Goal: Ask a question

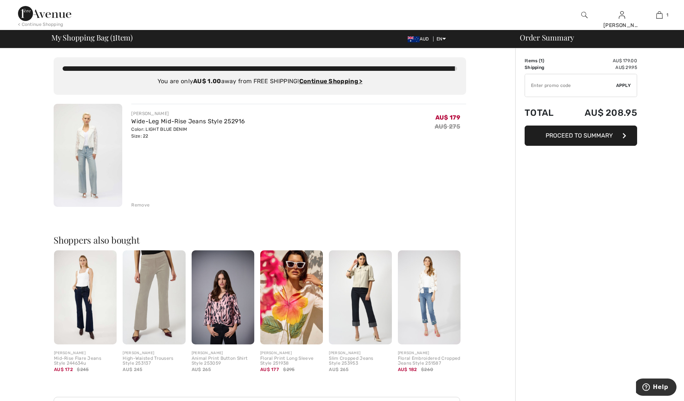
click at [598, 134] on span "Proceed to Summary" at bounding box center [578, 135] width 67 height 7
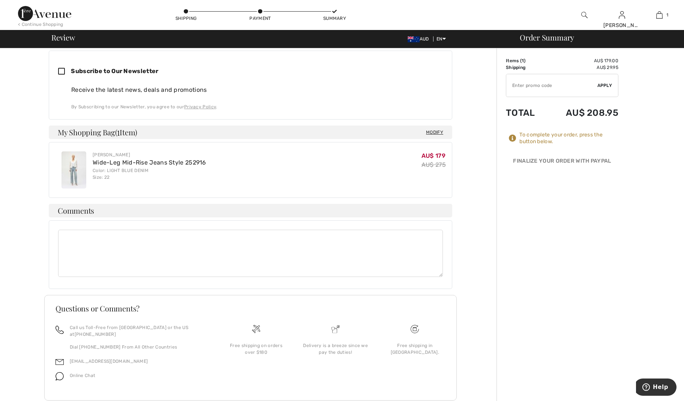
scroll to position [214, 0]
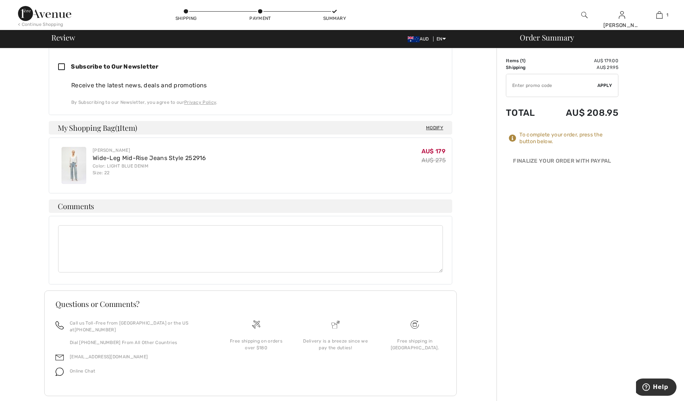
click at [79, 368] on span "Online Chat" at bounding box center [82, 370] width 25 height 5
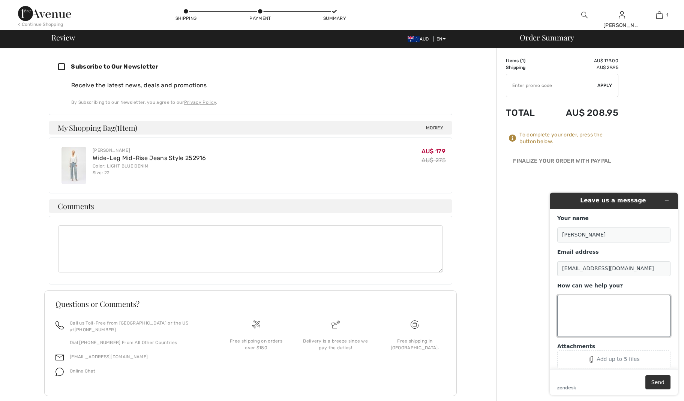
click at [584, 298] on textarea "How can we help you?" at bounding box center [613, 316] width 113 height 42
type textarea "It says free express shipping, is there a code?"
click at [599, 357] on div "Add up to 5 files" at bounding box center [617, 359] width 43 height 6
click at [615, 357] on div "Add up to 5 files" at bounding box center [617, 359] width 43 height 6
click at [656, 378] on button "Send" at bounding box center [657, 382] width 25 height 14
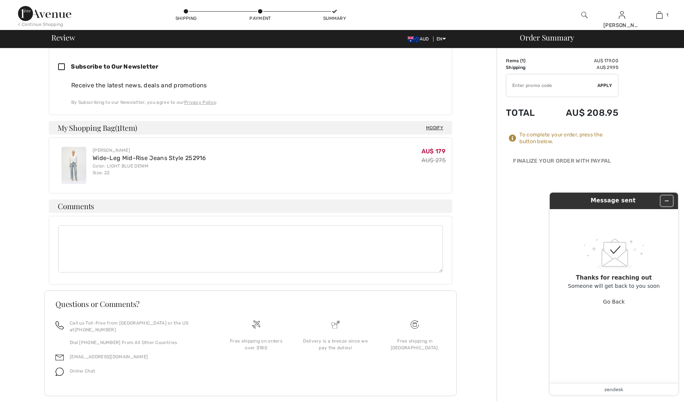
click at [668, 197] on button "Minimize widget" at bounding box center [666, 201] width 12 height 10
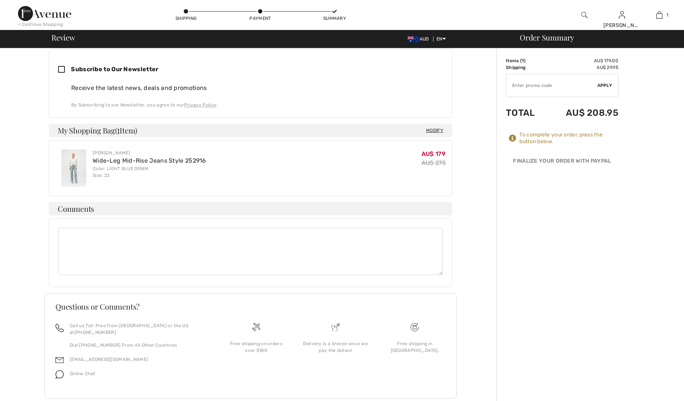
scroll to position [214, 0]
